Goal: Ask a question: Seek information or help from site administrators or community

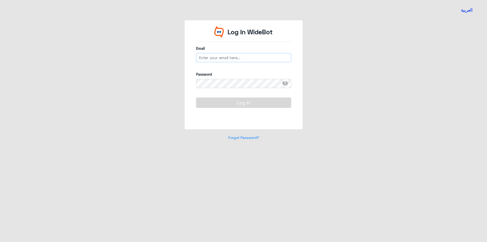
type input "[EMAIL_ADDRESS][DOMAIN_NAME]"
click at [246, 101] on button "Log In" at bounding box center [243, 102] width 95 height 10
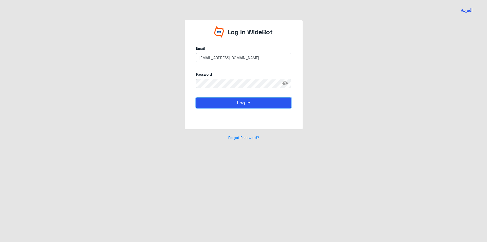
click at [246, 101] on button "Log In" at bounding box center [243, 102] width 95 height 10
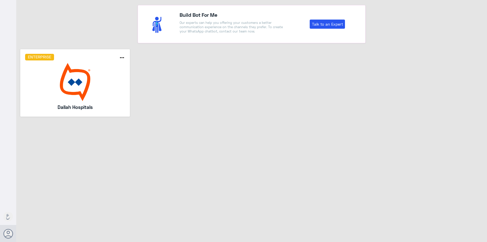
click at [87, 94] on img at bounding box center [75, 82] width 100 height 38
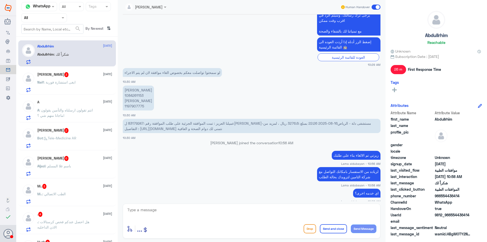
scroll to position [253, 0]
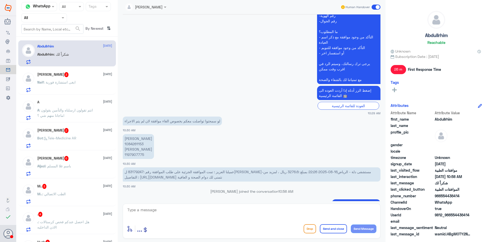
click at [45, 22] on div "Agent Filter All" at bounding box center [44, 17] width 46 height 9
click at [48, 58] on div "Your Team" at bounding box center [44, 64] width 46 height 12
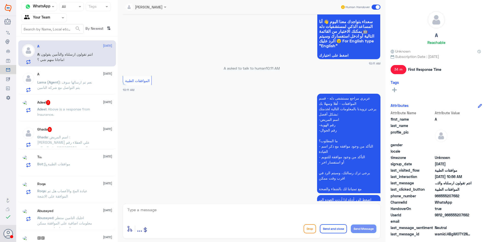
scroll to position [460, 0]
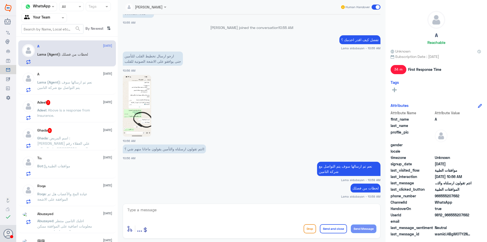
drag, startPoint x: 347, startPoint y: 118, endPoint x: 316, endPoint y: 72, distance: 54.9
click at [316, 72] on div "[DATE] مرحباً بك في مستشفيات دله سعداء بتواجدك معنا [DATE] 👋 أنا المساعد الذكي …" at bounding box center [251, 107] width 263 height 186
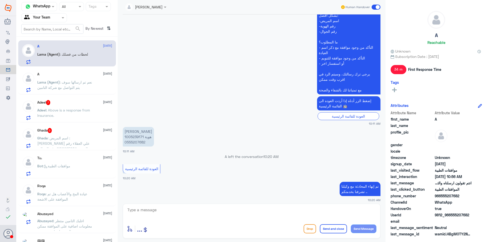
click at [343, 93] on p "عزيزي مراجع مستشفى دله - قسم الموافقات - أهلا وسهلا بك يرجى تزويدنا بالمعلومات …" at bounding box center [348, 44] width 63 height 99
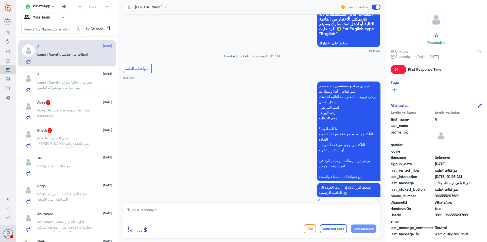
scroll to position [444, 0]
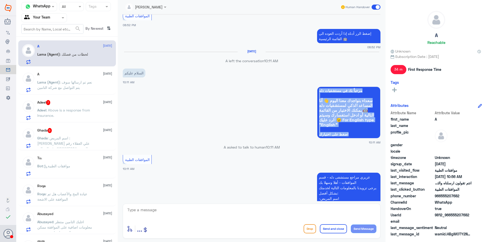
drag, startPoint x: 352, startPoint y: 135, endPoint x: 315, endPoint y: 89, distance: 58.9
click at [315, 89] on app-msgs-whats-app-list "مرحباً بك في مستشفيات دله سعداء بتواجدك معنا [DATE] 👋 أنا المساعد الذكي لمستشفي…" at bounding box center [252, 112] width 258 height 52
copy p "مرحباً بك في مستشفيات دله سعداء بتواجدك معنا [DATE] 👋 أنا المساعد الذكي لمستشفي…"
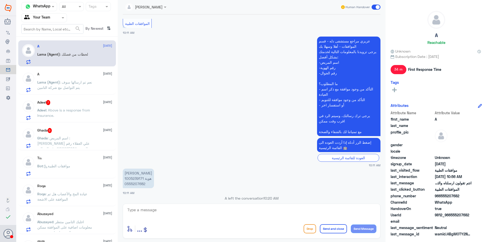
scroll to position [520, 0]
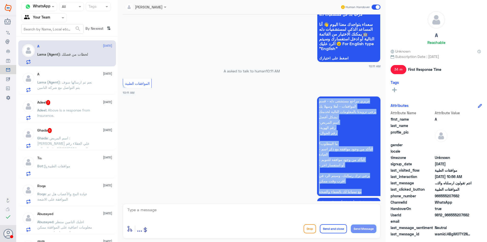
drag, startPoint x: 357, startPoint y: 193, endPoint x: 317, endPoint y: 98, distance: 102.7
click at [317, 98] on p "عزيزي مراجع مستشفى دله - قسم الموافقات - أهلا وسهلا بك يرجى تزويدنا بالمعلومات …" at bounding box center [348, 145] width 63 height 99
copy p "عزيزي مراجع مستشفى دله - قسم الموافقات - أهلا وسهلا بك يرجى تزويدنا بالمعلومات …"
click at [320, 128] on p "عزيزي مراجع مستشفى دله - قسم الموافقات - أهلا وسهلا بك يرجى تزويدنا بالمعلومات …" at bounding box center [348, 145] width 63 height 99
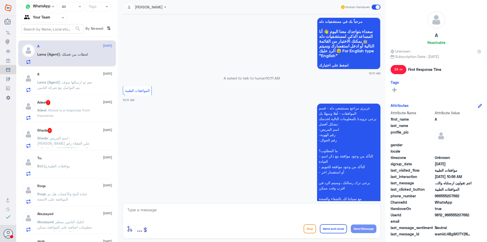
scroll to position [874, 0]
